Goal: Find specific page/section: Find specific page/section

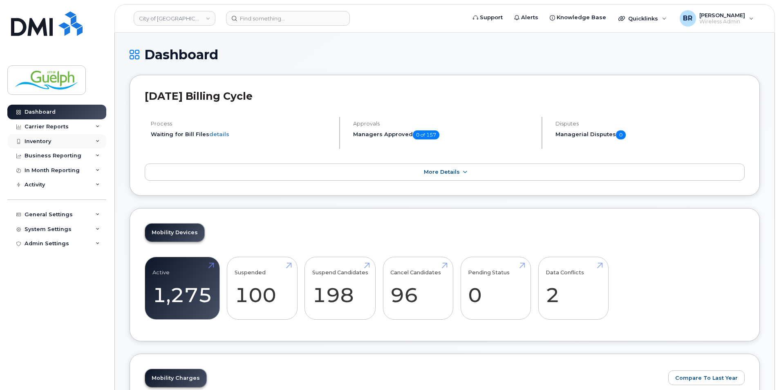
click at [60, 143] on div "Inventory" at bounding box center [56, 141] width 99 height 15
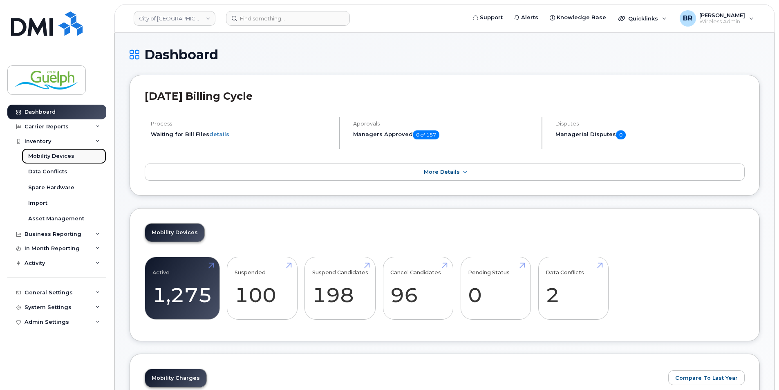
click at [55, 159] on div "Mobility Devices" at bounding box center [51, 155] width 46 height 7
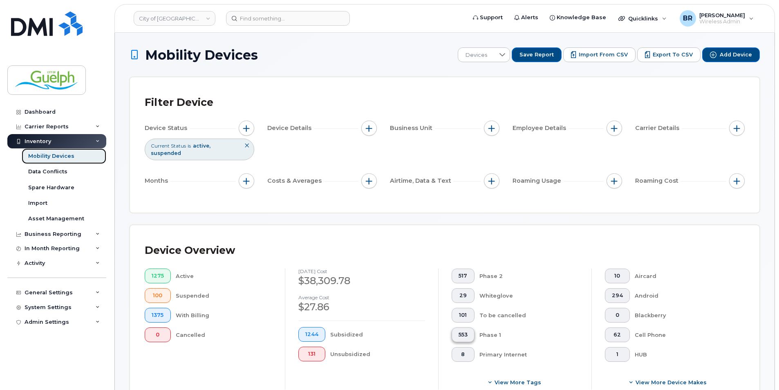
scroll to position [82, 0]
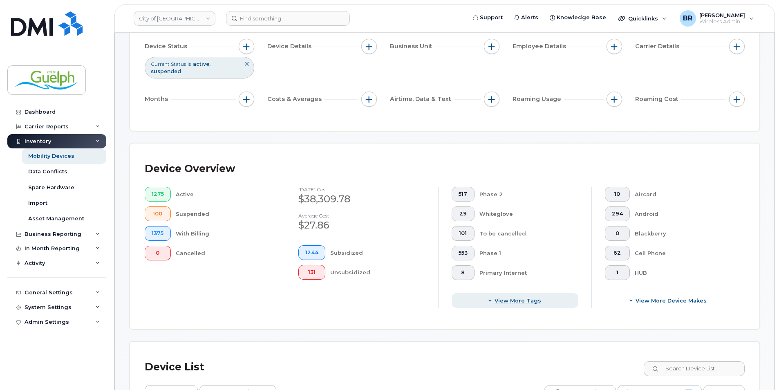
click at [495, 297] on button "View more tags" at bounding box center [514, 300] width 127 height 15
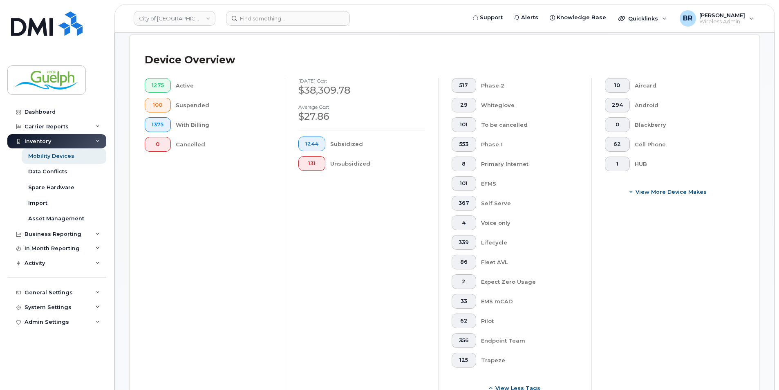
scroll to position [204, 0]
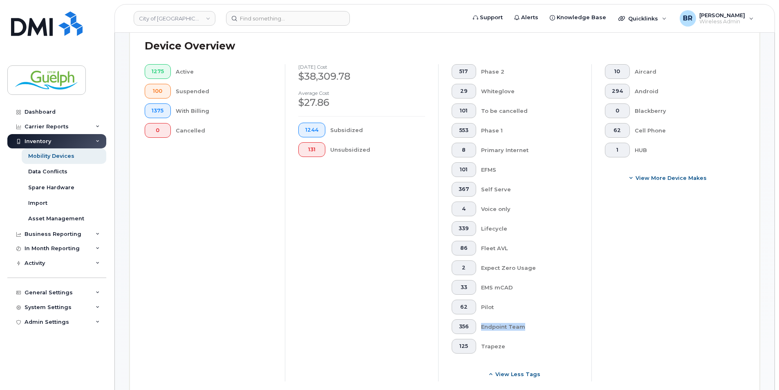
drag, startPoint x: 540, startPoint y: 329, endPoint x: 447, endPoint y: 324, distance: 94.1
click at [447, 324] on div "517 Phase 2 29 Whiteglove 101 To be cancelled 553 Phase 1 8 Primary Internet 10…" at bounding box center [514, 222] width 153 height 317
click at [459, 325] on span "356" at bounding box center [463, 326] width 11 height 7
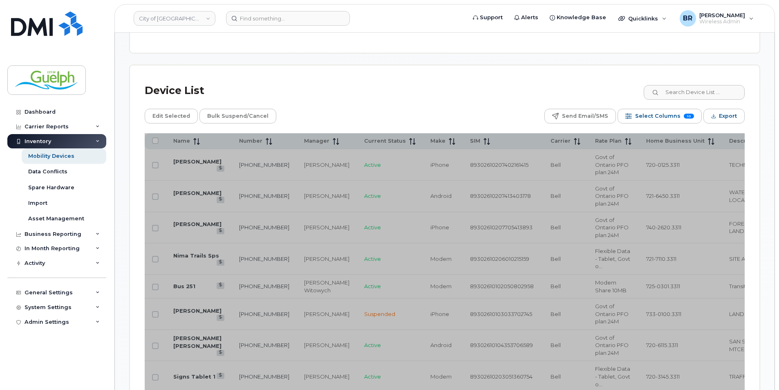
scroll to position [572, 0]
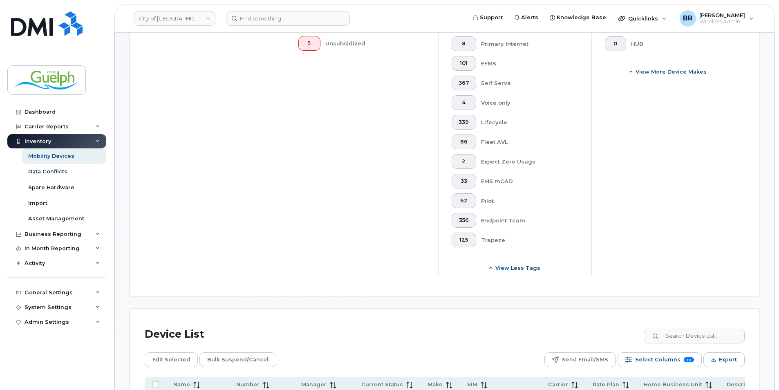
scroll to position [204, 0]
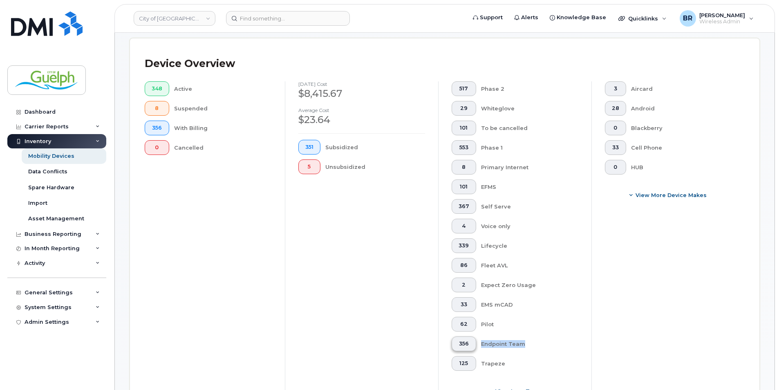
drag, startPoint x: 530, startPoint y: 348, endPoint x: 465, endPoint y: 345, distance: 64.6
click at [465, 345] on div "517 Phase 2 29 Whiteglove 101 To be cancelled 553 Phase 1 8 Primary Internet 10…" at bounding box center [514, 225] width 127 height 289
click at [539, 151] on div "Phase 1" at bounding box center [530, 147] width 98 height 15
drag, startPoint x: 525, startPoint y: 151, endPoint x: 475, endPoint y: 149, distance: 49.9
click at [475, 149] on div "517 Phase 2 29 Whiteglove 101 To be cancelled 553 Phase 1 8 Primary Internet 10…" at bounding box center [514, 225] width 127 height 289
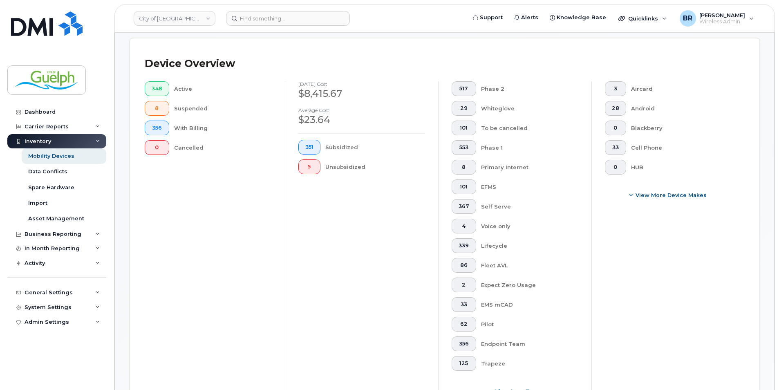
click at [683, 304] on div "3 Aircard 28 Android 0 Blackberry 33 Cell Phone 0 HUB View More Device Makes" at bounding box center [667, 239] width 153 height 317
click at [457, 146] on button "553" at bounding box center [463, 147] width 25 height 15
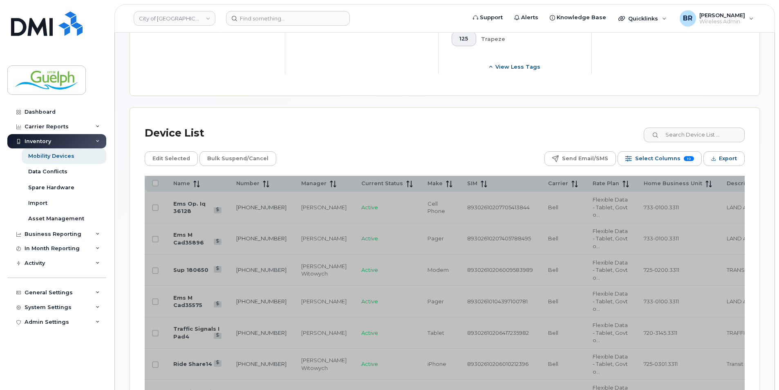
scroll to position [531, 0]
